Goal: Task Accomplishment & Management: Complete application form

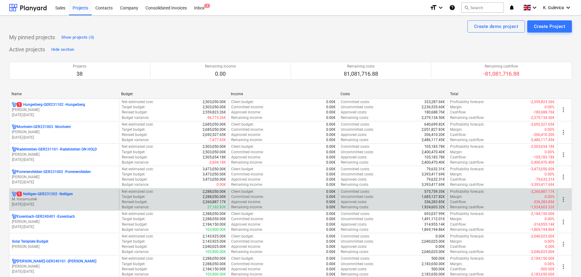
click at [47, 200] on p "M. Haramustek" at bounding box center [64, 199] width 105 height 5
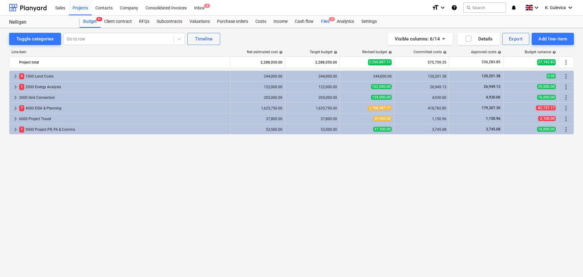
click at [324, 21] on div "Files 1" at bounding box center [326, 21] width 16 height 12
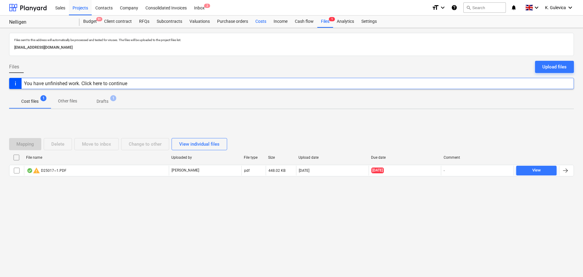
click at [259, 22] on div "Costs" at bounding box center [261, 21] width 18 height 12
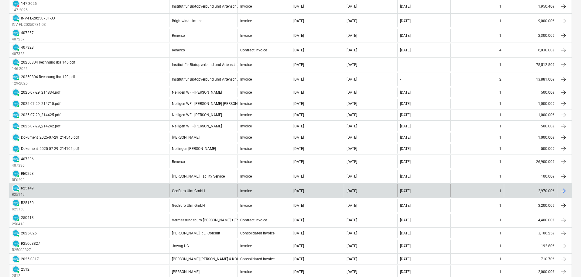
scroll to position [30, 0]
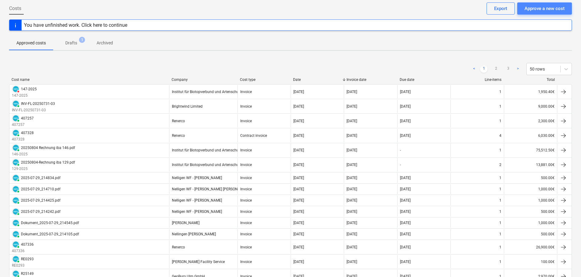
click at [541, 10] on div "Approve a new cost" at bounding box center [545, 9] width 40 height 8
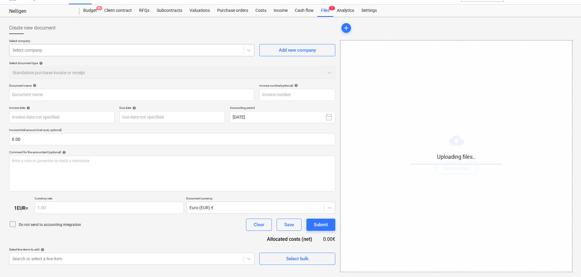
click at [175, 51] on div at bounding box center [126, 50] width 228 height 6
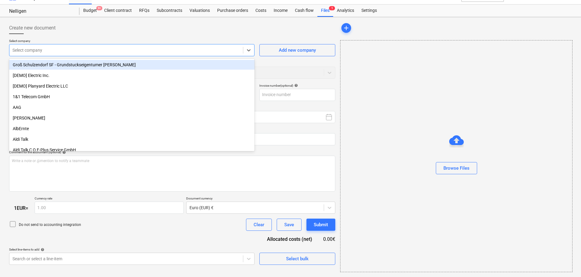
type input "20250825_Pauschale_August_2025.pdf"
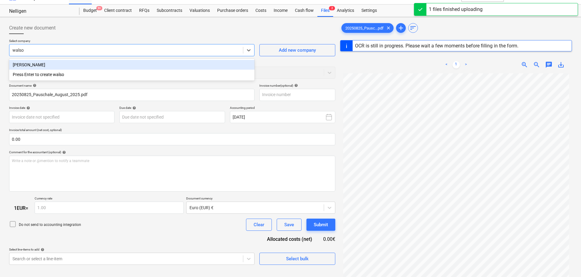
type input "[PERSON_NAME]"
type input "2514"
type input "[DATE]"
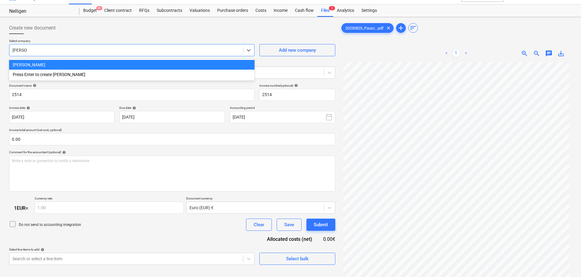
click at [93, 65] on div "[PERSON_NAME]" at bounding box center [132, 65] width 246 height 10
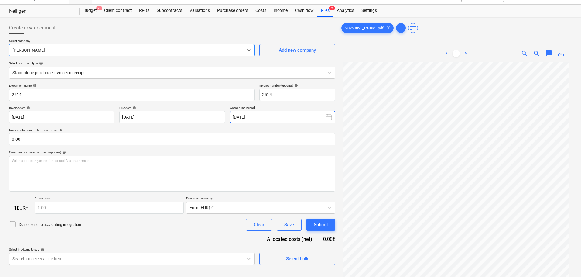
click at [267, 122] on button "[DATE]" at bounding box center [282, 117] width 105 height 12
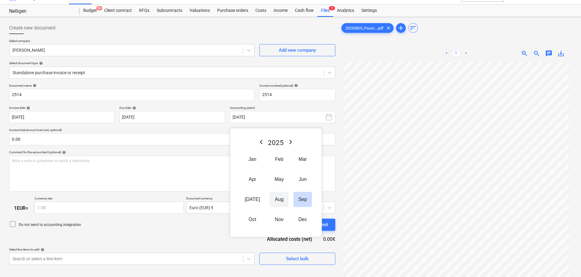
click at [270, 200] on button "Aug" at bounding box center [279, 199] width 19 height 15
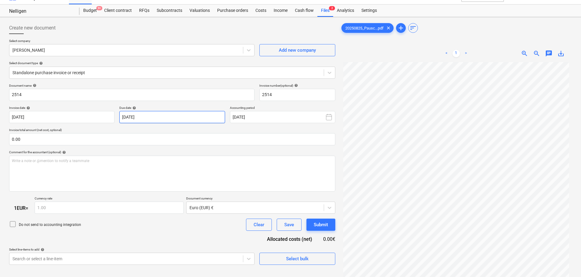
click at [164, 112] on body "Sales Projects Contacts Company Consolidated Invoices Inbox 2 format_size keybo…" at bounding box center [290, 127] width 581 height 277
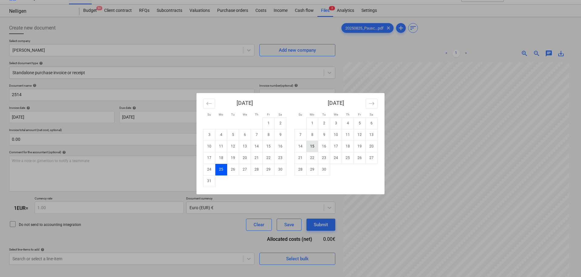
click at [311, 147] on td "15" at bounding box center [313, 146] width 12 height 12
type input "[DATE]"
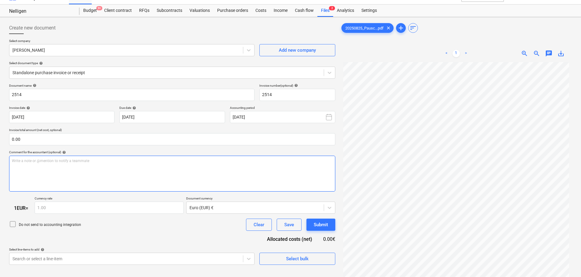
click at [108, 173] on div "Write a note or @mention to notify a teammate [PERSON_NAME]" at bounding box center [172, 174] width 326 height 36
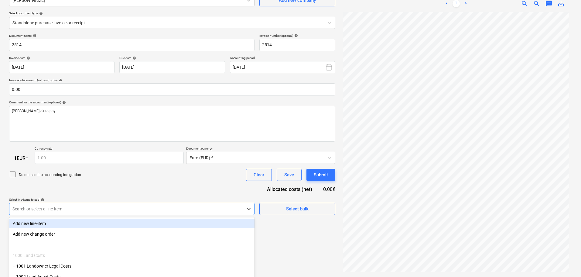
scroll to position [94, 0]
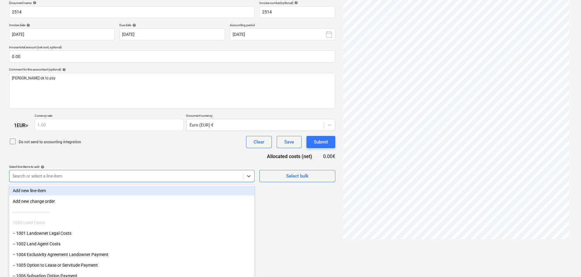
click at [189, 183] on body "Sales Projects Contacts Company Consolidated Invoices Inbox 2 format_size keybo…" at bounding box center [290, 44] width 581 height 277
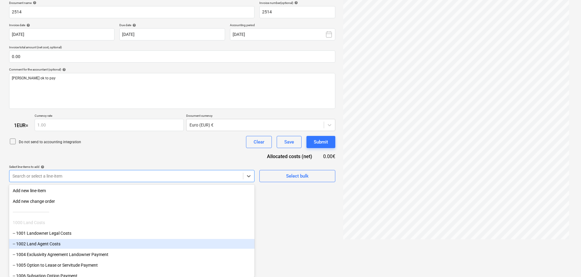
click at [62, 244] on div "-- 1002 Land Agent Costs" at bounding box center [132, 244] width 246 height 10
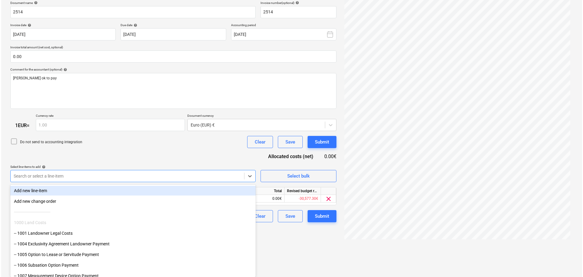
scroll to position [61, 0]
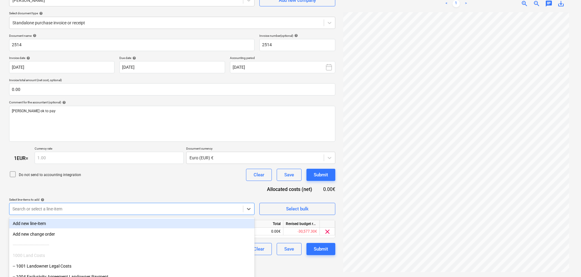
click at [142, 163] on div "Document name help 2514 Invoice number (optional) help 2514 Invoice date help […" at bounding box center [172, 144] width 326 height 221
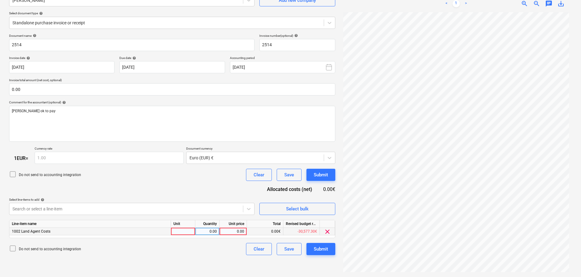
click at [240, 229] on div "0.00" at bounding box center [233, 232] width 22 height 8
type input "2000"
click at [321, 253] on div "Submit" at bounding box center [321, 249] width 14 height 8
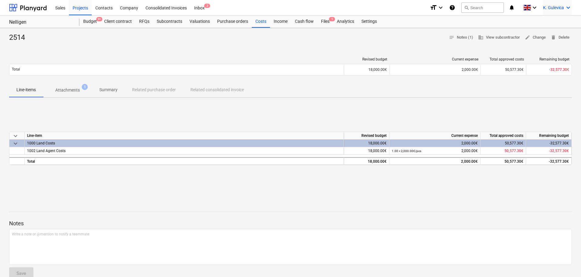
click at [544, 8] on span "K. Gulevica" at bounding box center [553, 7] width 21 height 5
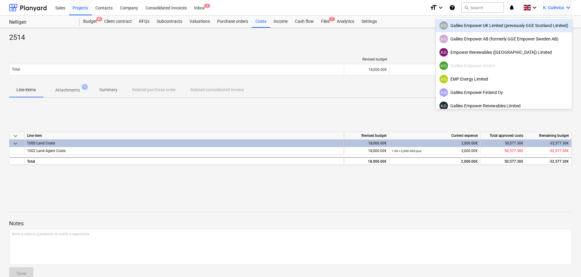
click at [505, 28] on div "KG Galileo Empower UK Limited (previously GGE Scotland Limited)" at bounding box center [504, 25] width 129 height 9
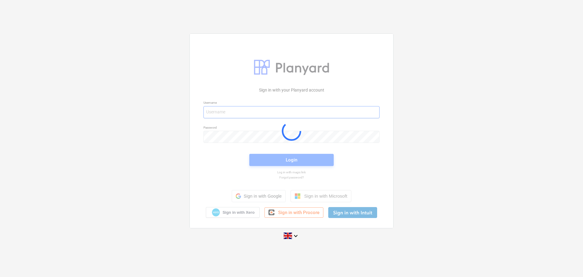
type input "[EMAIL_ADDRESS][DOMAIN_NAME]"
